Goal: Information Seeking & Learning: Learn about a topic

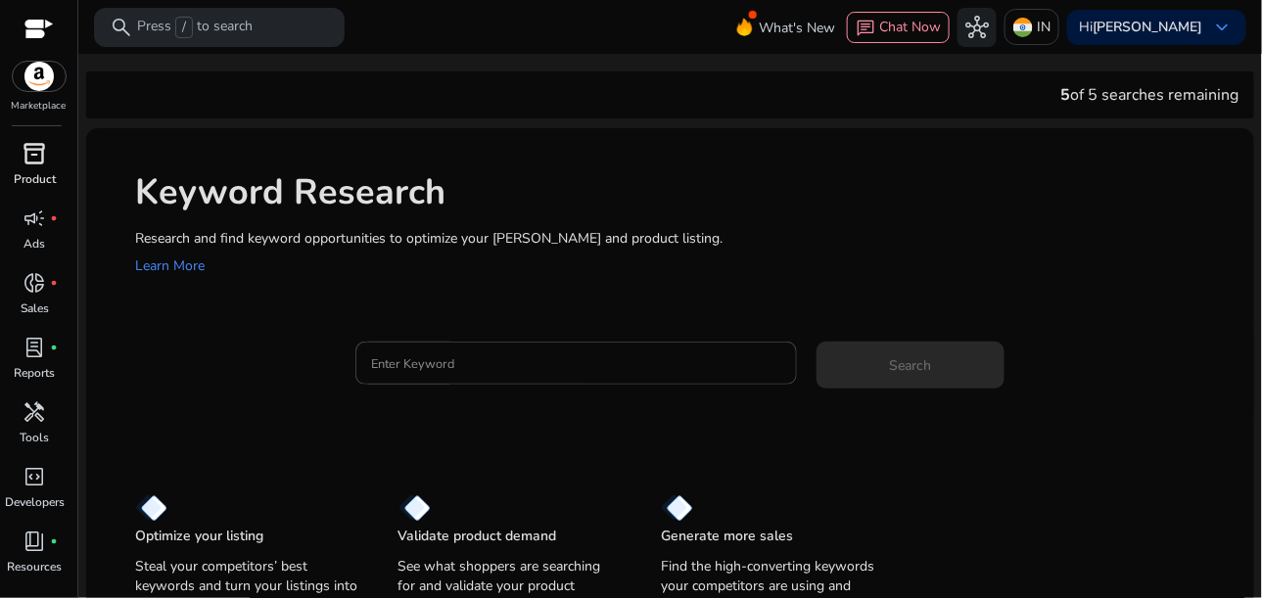
click at [52, 165] on div "inventory_2" at bounding box center [35, 153] width 55 height 31
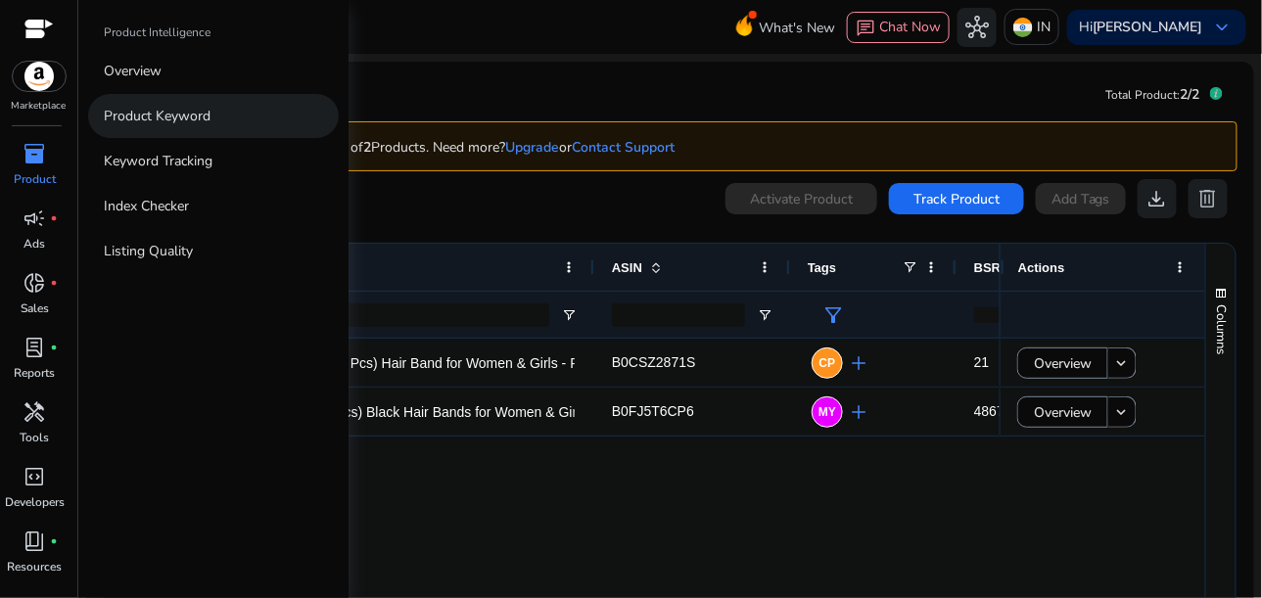
click at [136, 112] on p "Product Keyword" at bounding box center [157, 116] width 107 height 21
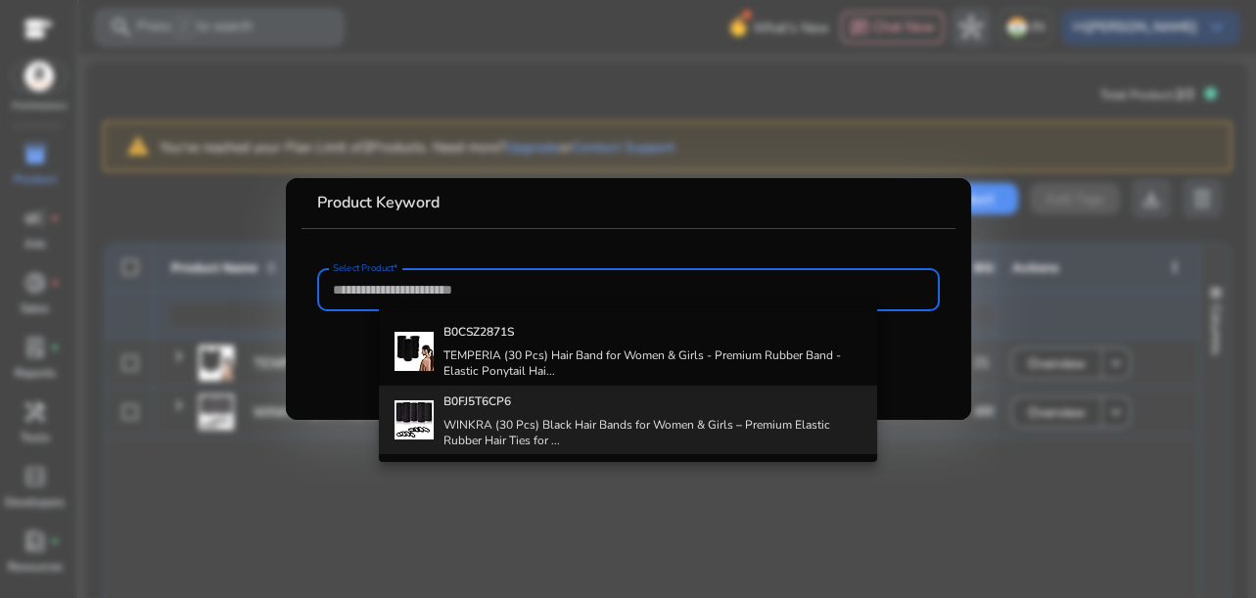
click at [694, 408] on h4 "B0FJ5T6CP6" at bounding box center [652, 401] width 418 height 16
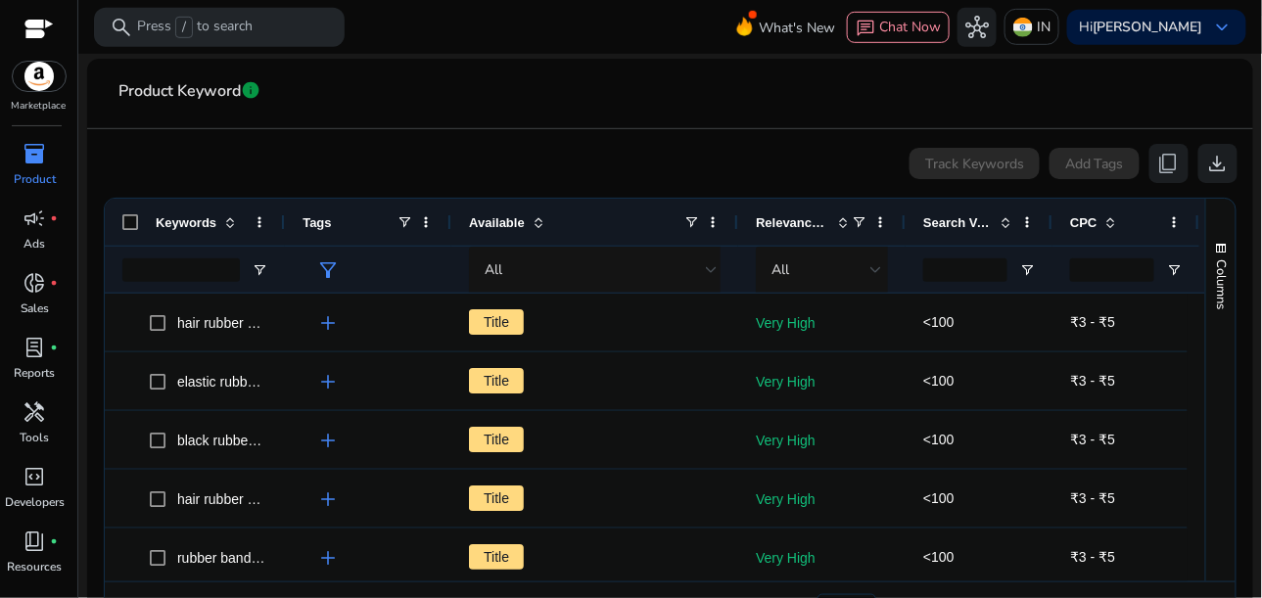
scroll to position [276, 0]
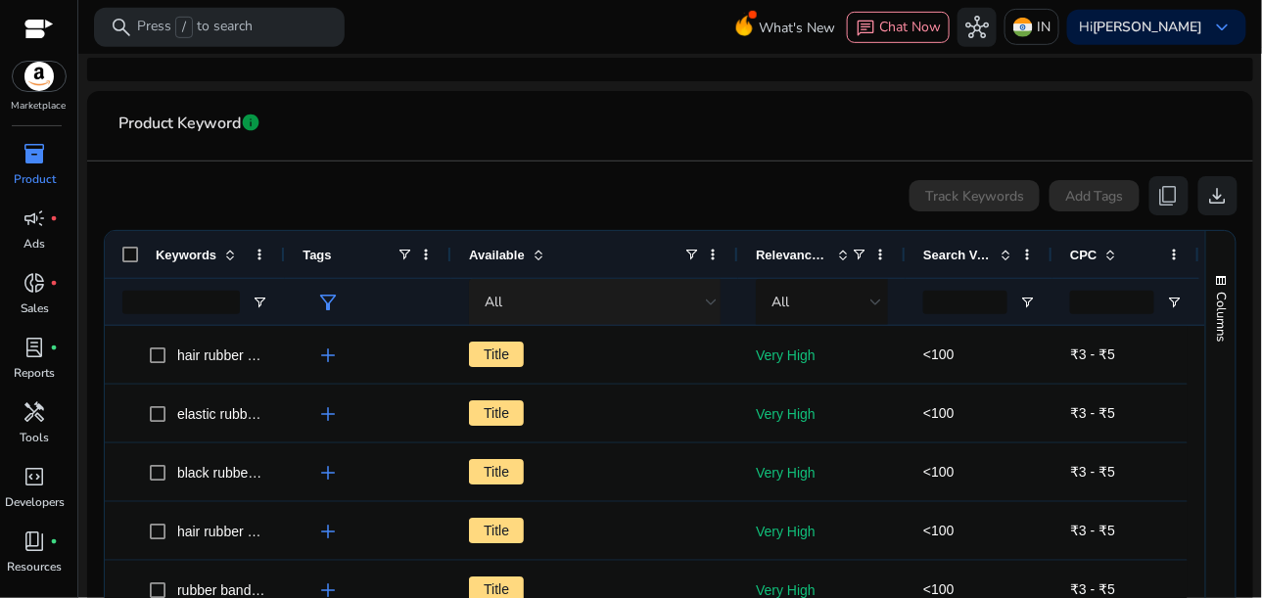
click at [622, 311] on div "All" at bounding box center [600, 302] width 233 height 47
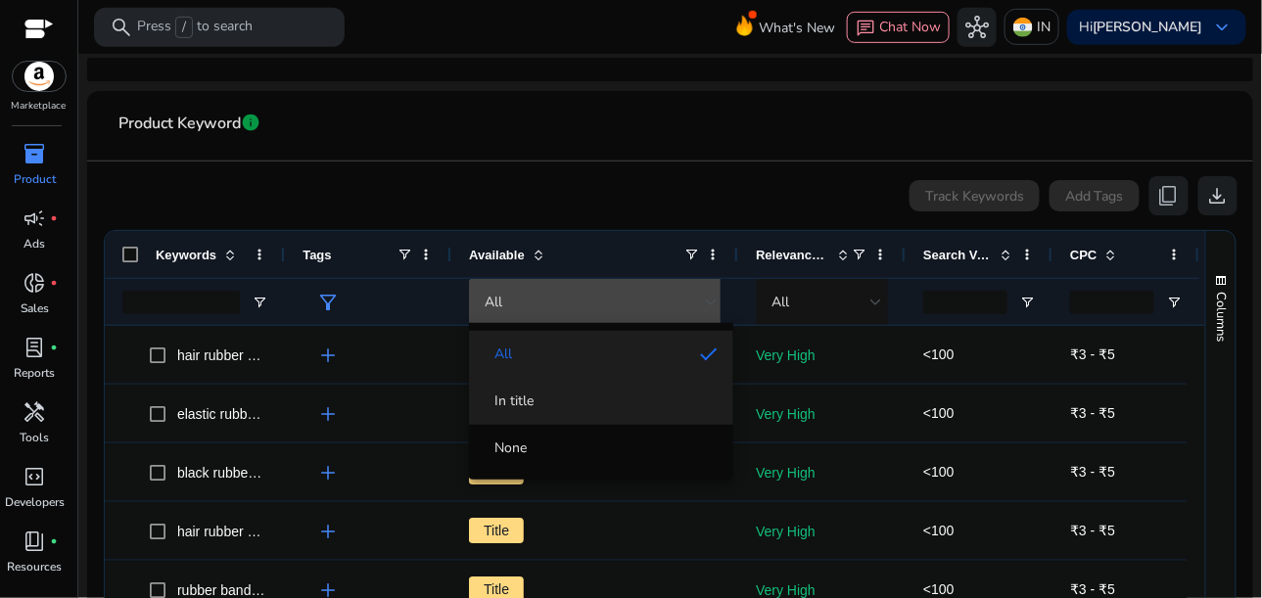
scroll to position [0, 0]
click at [621, 411] on mat-option "In title" at bounding box center [601, 401] width 264 height 47
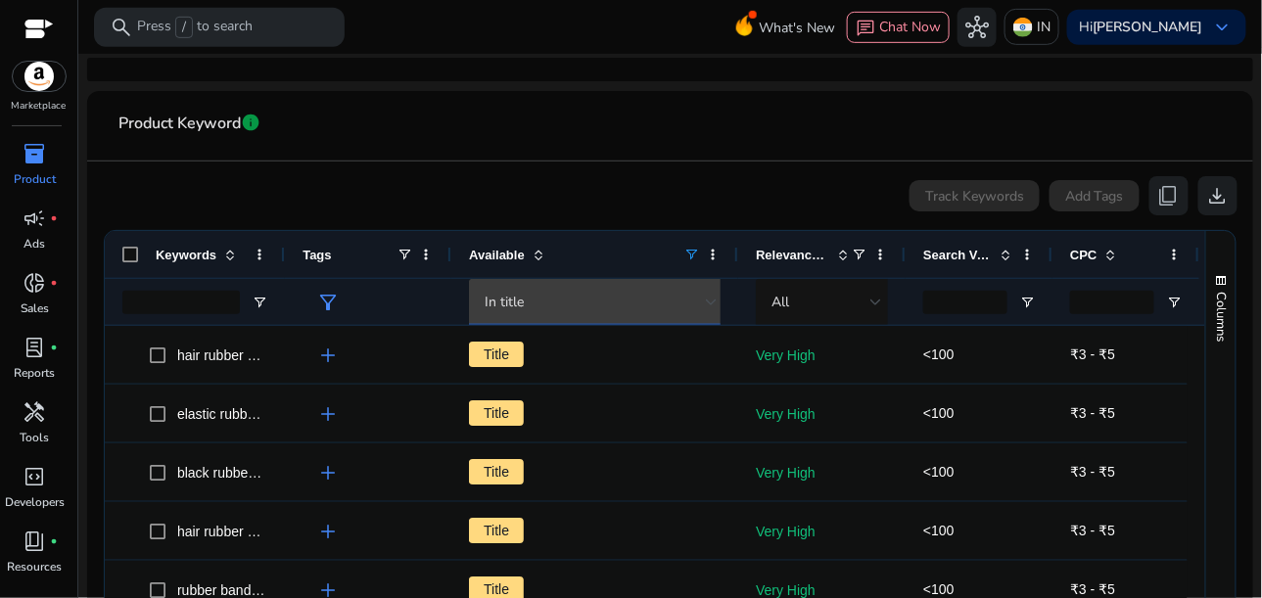
click at [508, 302] on span "In title" at bounding box center [503, 302] width 39 height 19
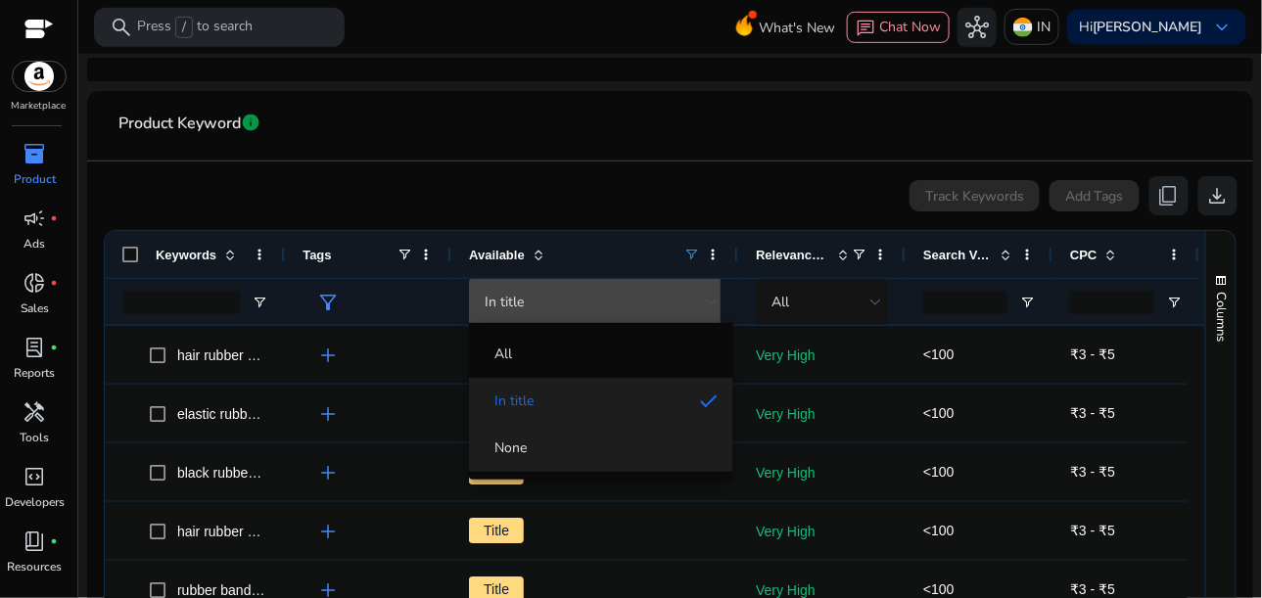
click at [549, 437] on mat-option "None" at bounding box center [601, 448] width 264 height 47
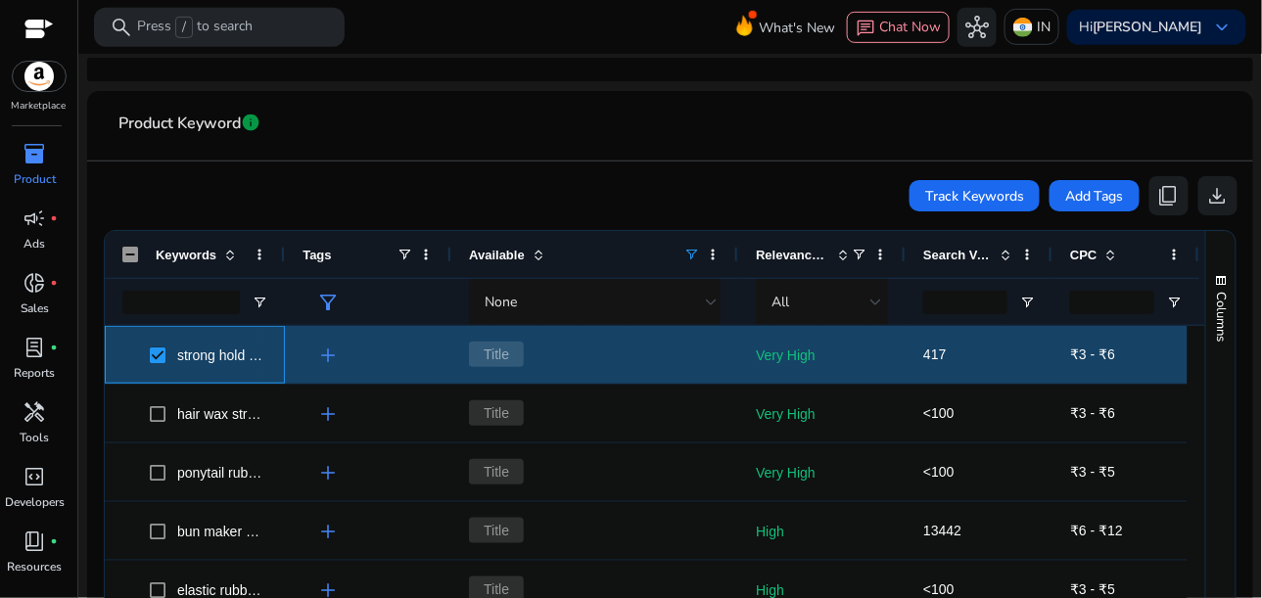
click at [165, 351] on span at bounding box center [163, 355] width 27 height 40
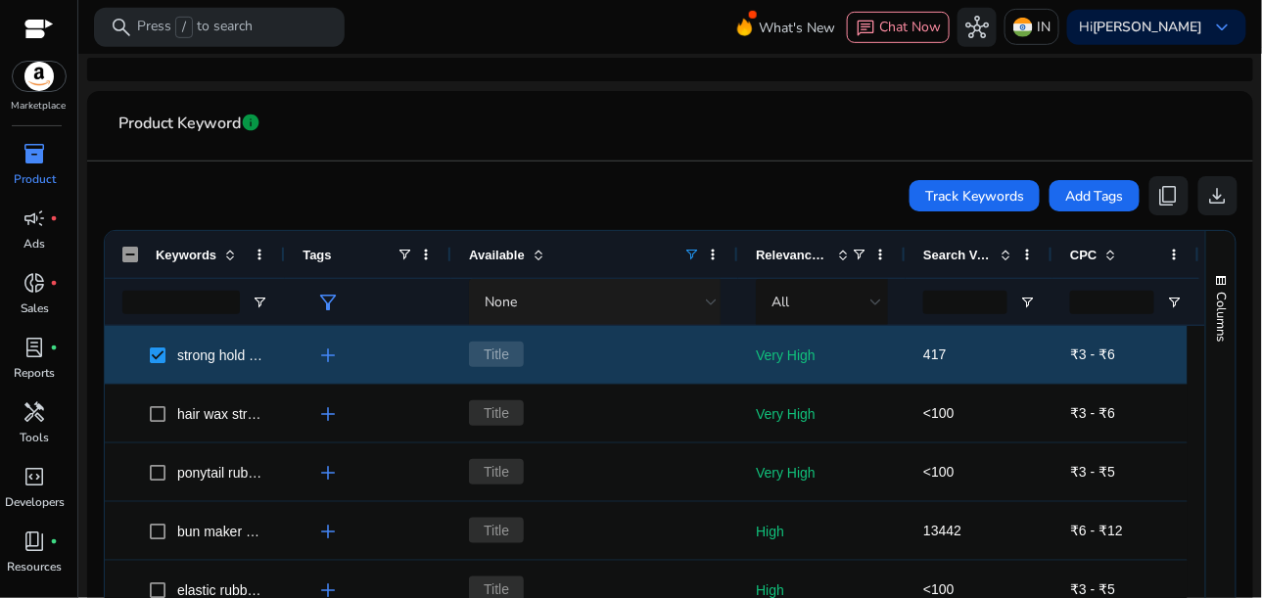
click at [585, 303] on div "None" at bounding box center [594, 303] width 221 height 22
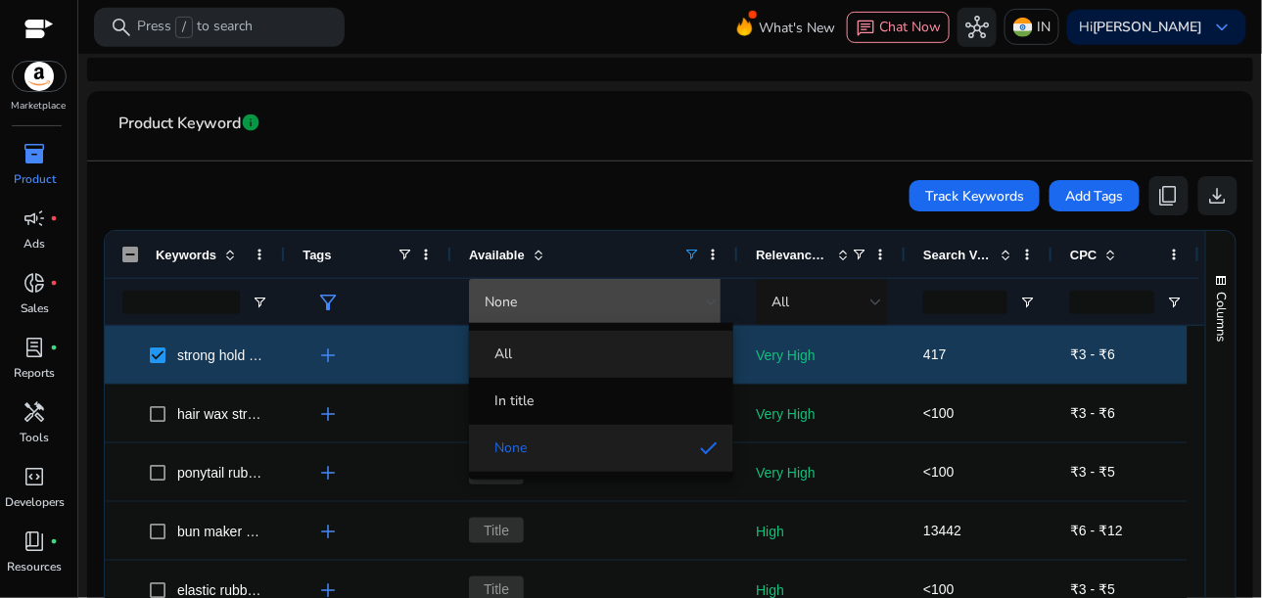
click at [565, 372] on mat-option "All" at bounding box center [601, 354] width 264 height 47
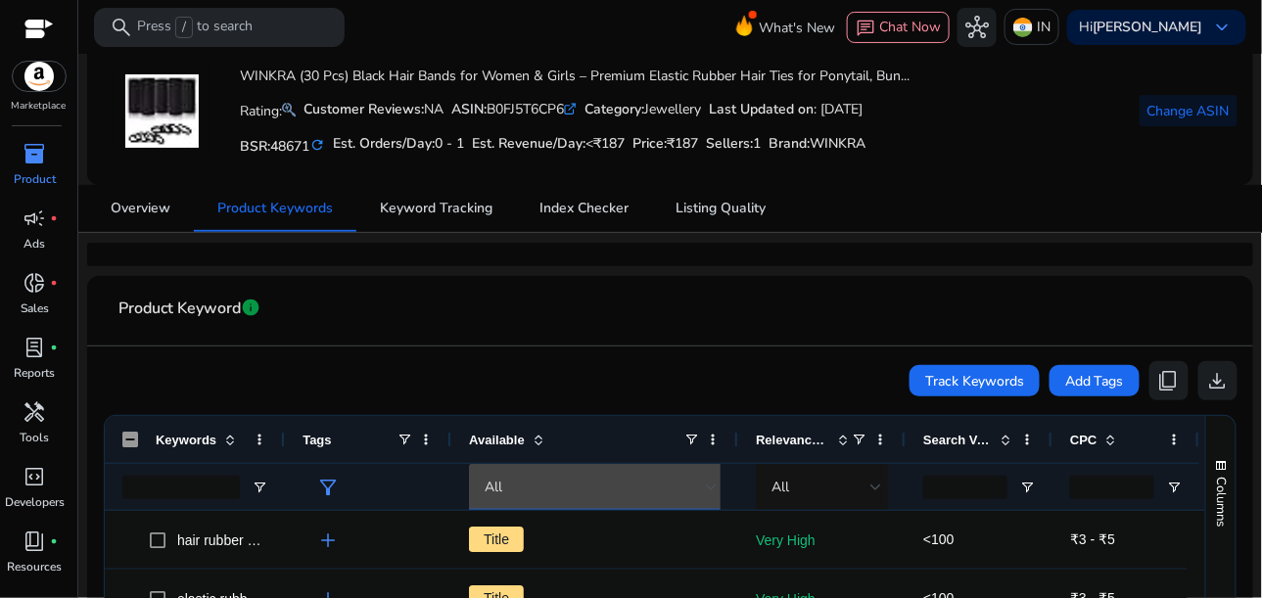
scroll to position [9, 0]
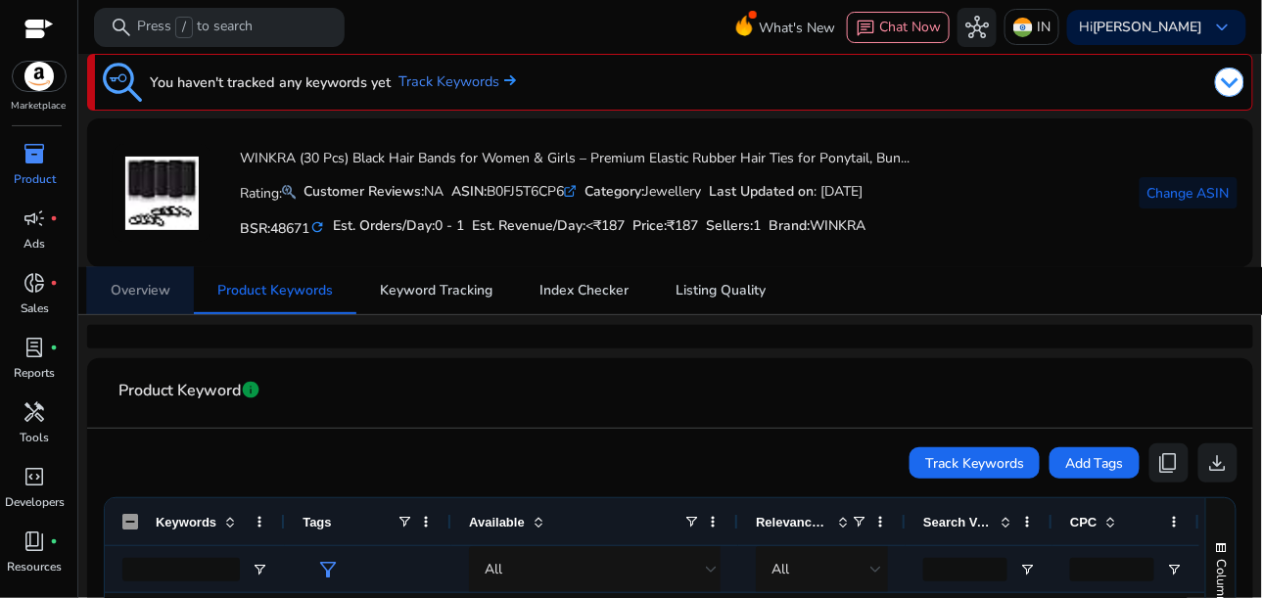
click at [137, 287] on span "Overview" at bounding box center [141, 291] width 60 height 14
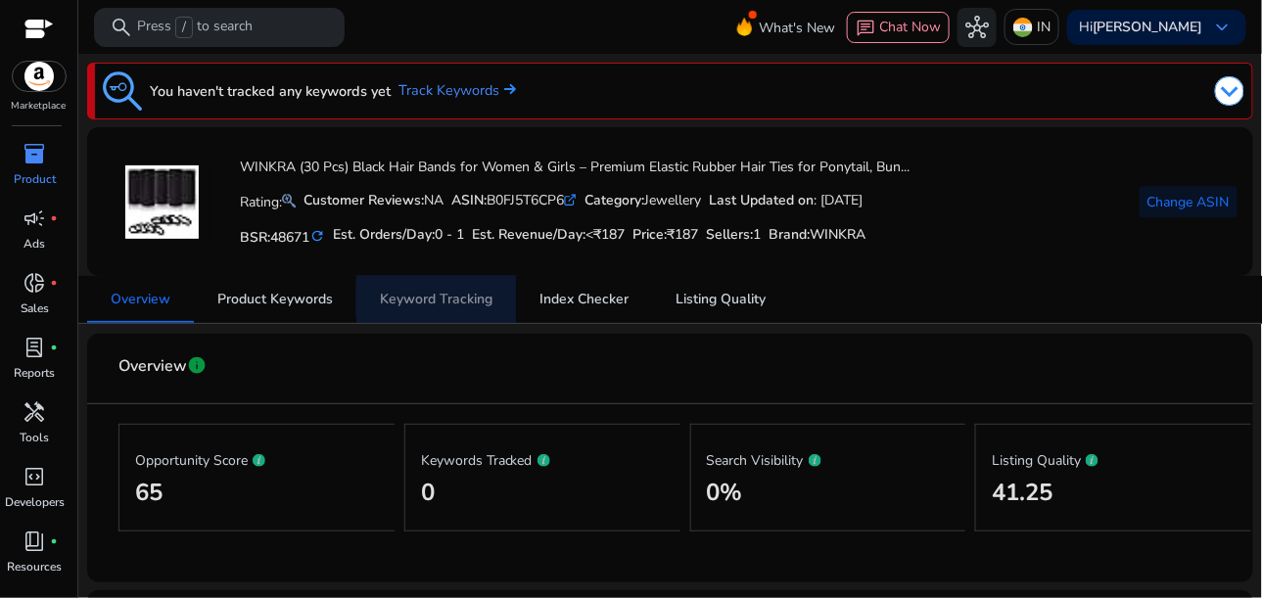
click at [480, 298] on span "Keyword Tracking" at bounding box center [436, 300] width 113 height 14
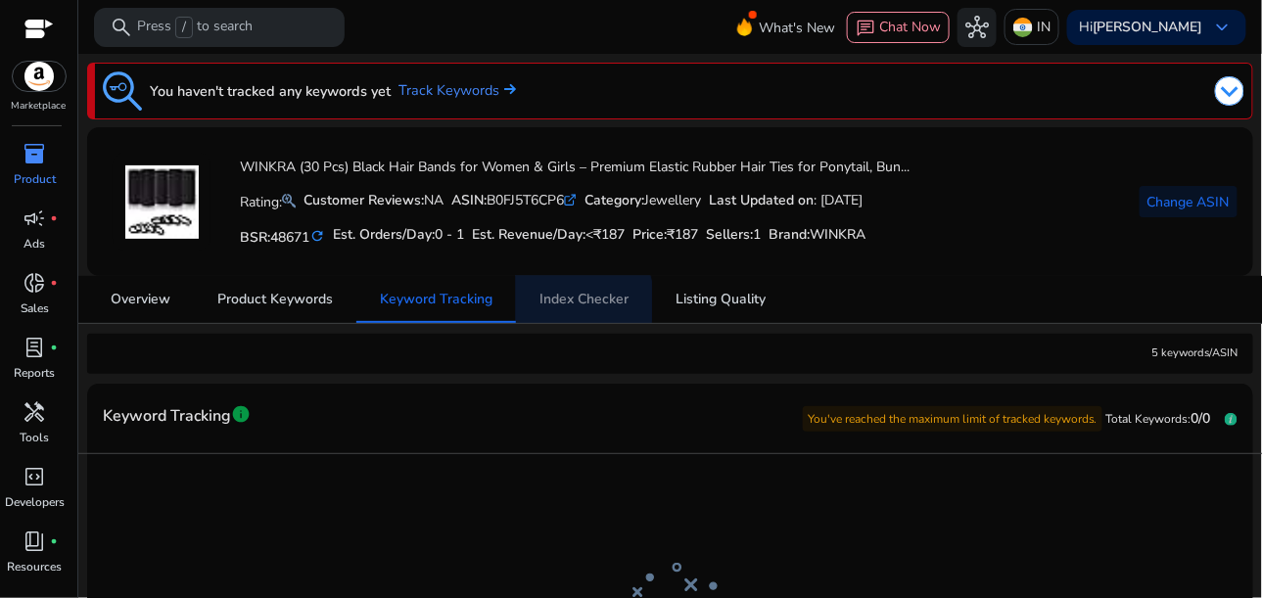
click at [549, 300] on span "Index Checker" at bounding box center [583, 300] width 89 height 14
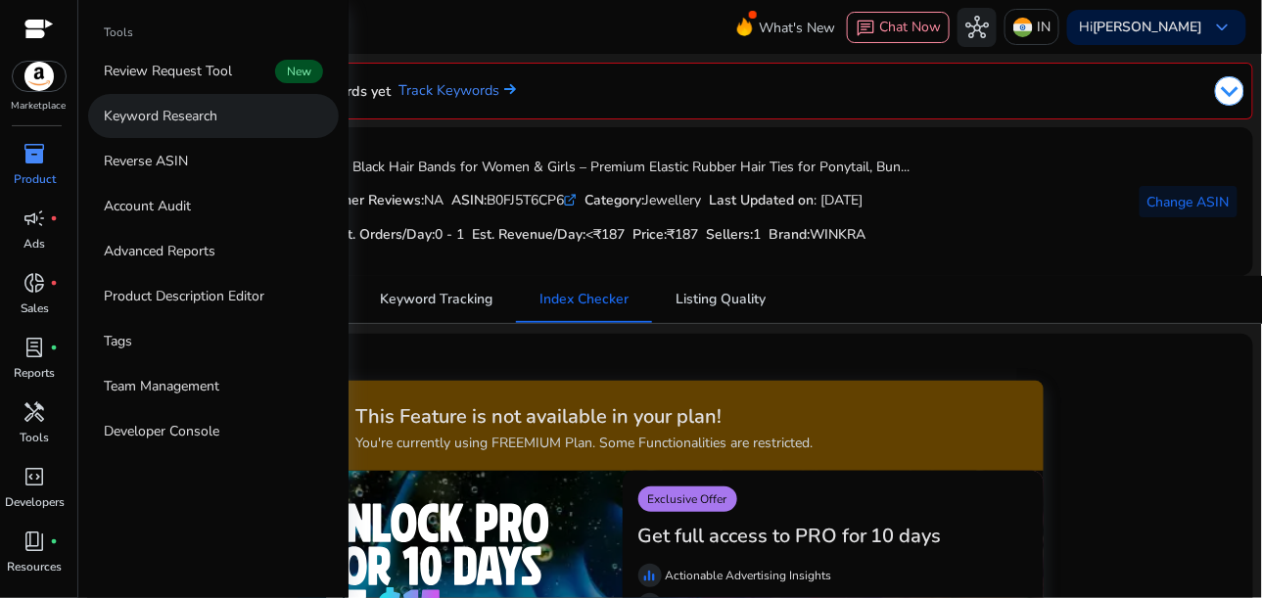
click at [210, 130] on link "Keyword Research" at bounding box center [213, 116] width 251 height 44
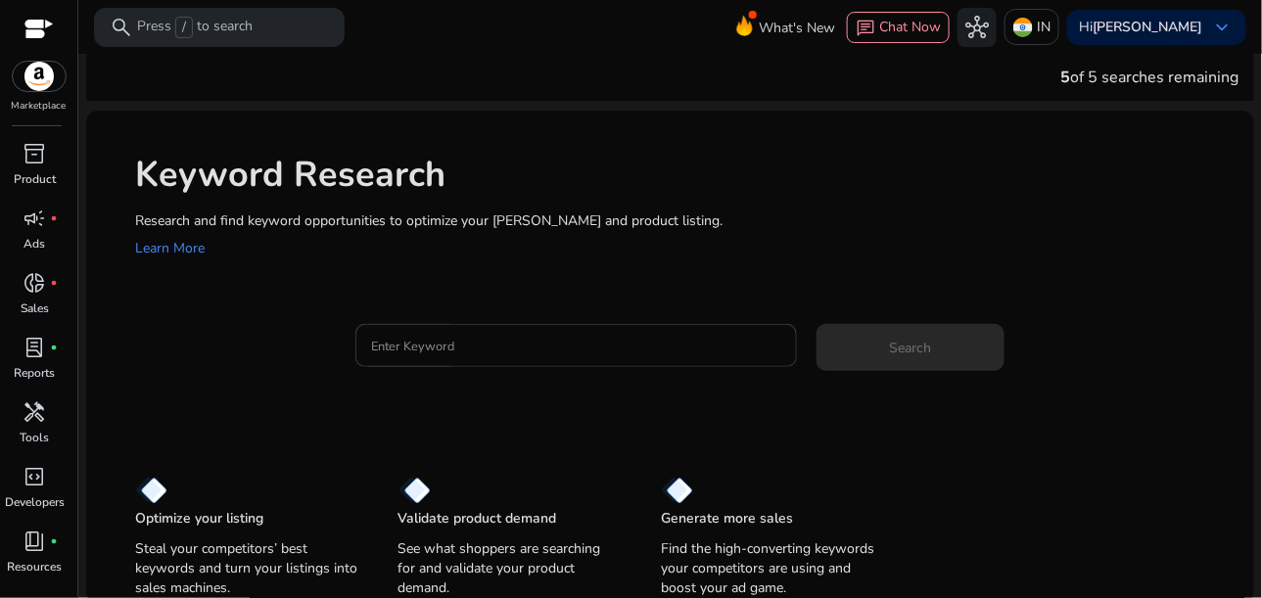
scroll to position [23, 0]
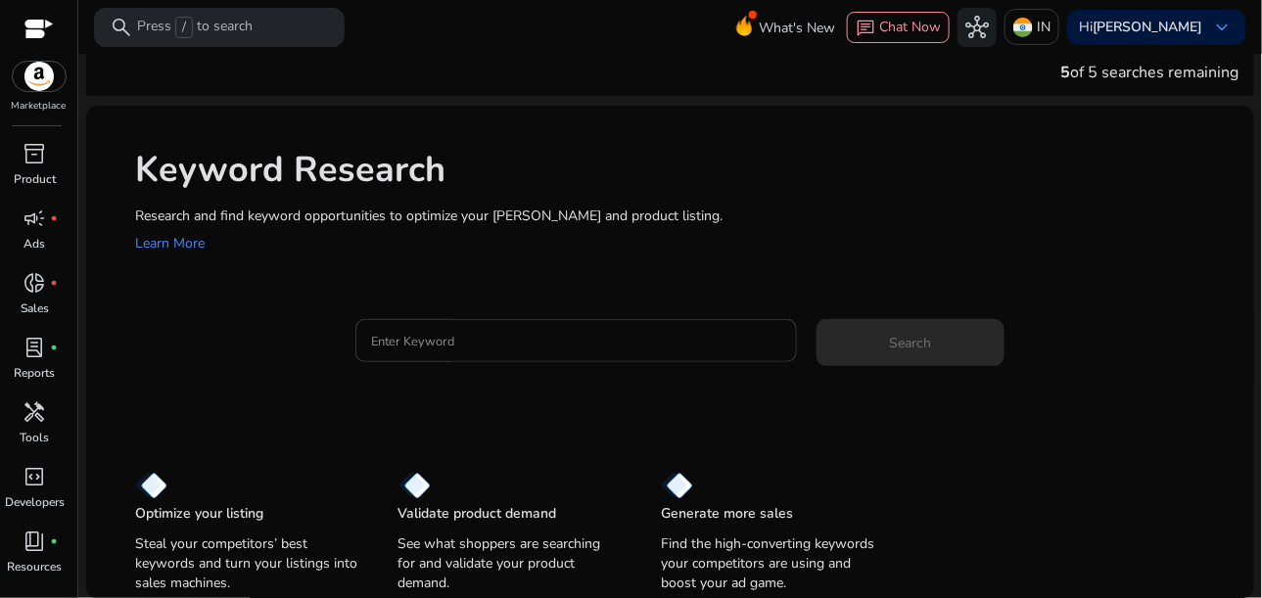
click at [488, 358] on div at bounding box center [576, 340] width 410 height 43
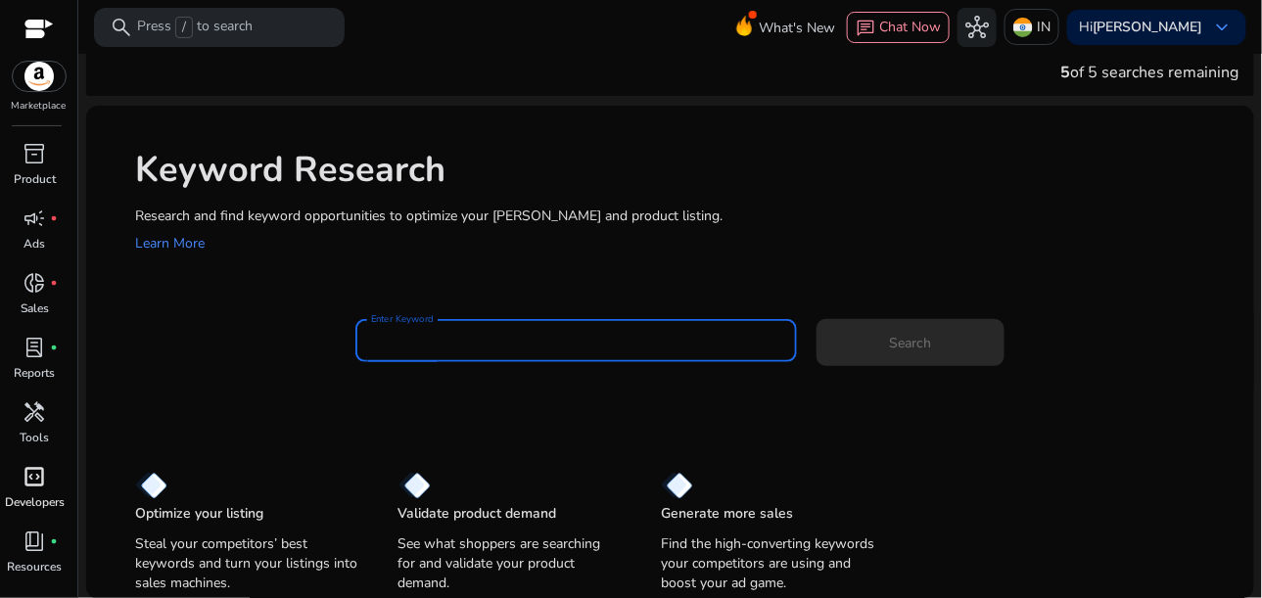
scroll to position [47, 0]
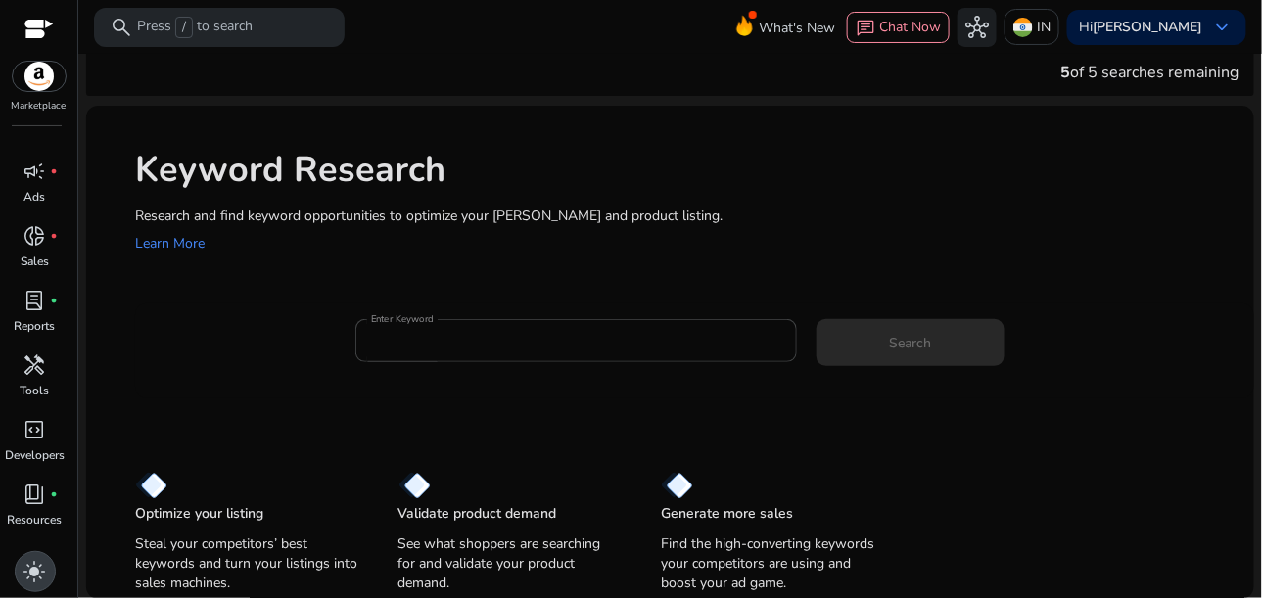
click at [39, 563] on span "light_mode" at bounding box center [34, 571] width 23 height 23
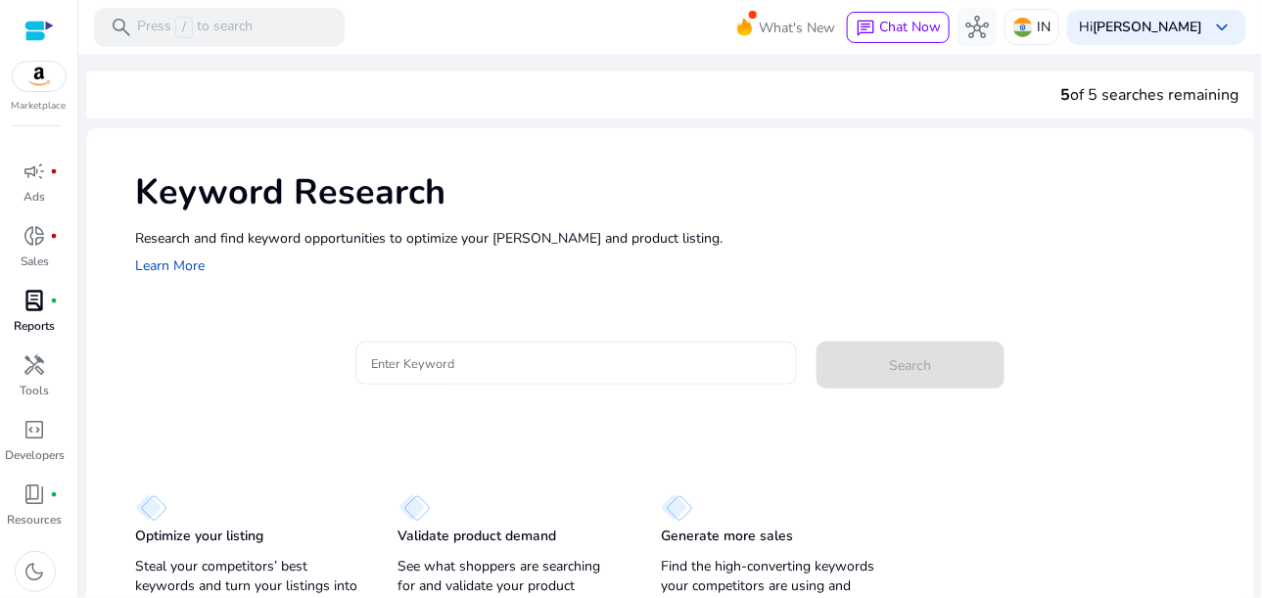
scroll to position [0, 0]
